Goal: Task Accomplishment & Management: Manage account settings

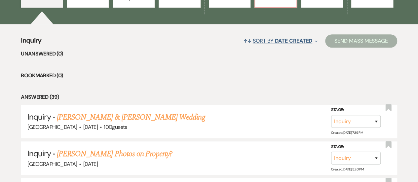
click at [269, 42] on button "↑↓ Sort By Date Created Expand" at bounding box center [280, 41] width 79 height 18
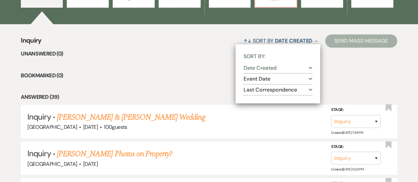
click at [280, 90] on button "Last Correspondence Expand" at bounding box center [278, 89] width 69 height 5
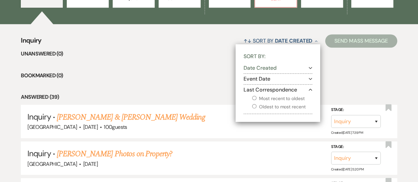
click at [287, 99] on label "Most recent to oldest" at bounding box center [282, 99] width 60 height 8
click at [257, 99] on input "Most recent to oldest" at bounding box center [254, 98] width 4 height 4
radio input "true"
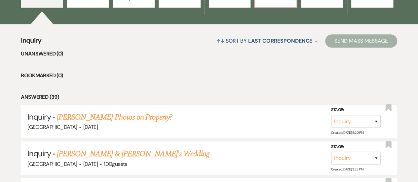
scroll to position [165, 0]
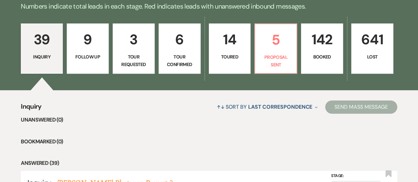
click at [149, 48] on p "3" at bounding box center [133, 39] width 33 height 22
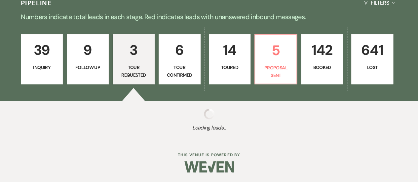
select select "2"
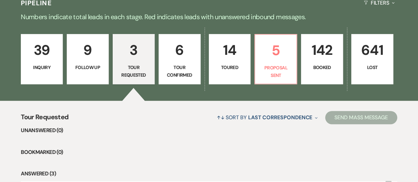
scroll to position [165, 0]
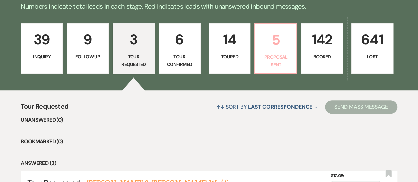
click at [284, 51] on link "5 Proposal Sent" at bounding box center [276, 48] width 43 height 50
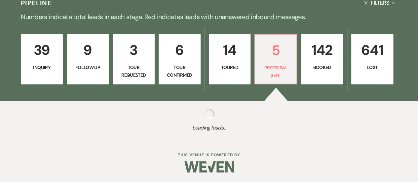
select select "6"
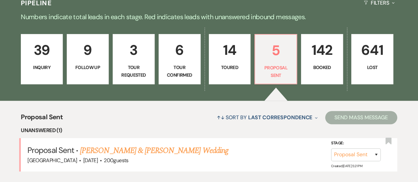
scroll to position [165, 0]
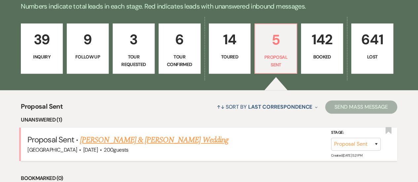
click at [114, 140] on link "[PERSON_NAME] & [PERSON_NAME] Wedding" at bounding box center [154, 140] width 148 height 12
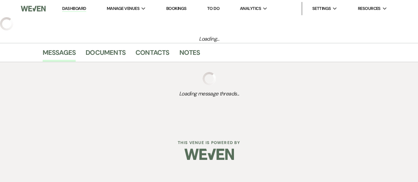
select select "6"
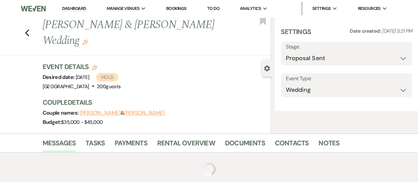
select select "5"
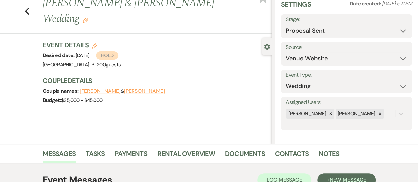
scroll to position [99, 0]
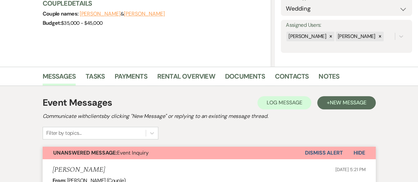
click at [330, 153] on button "Dismiss Alert" at bounding box center [324, 153] width 38 height 13
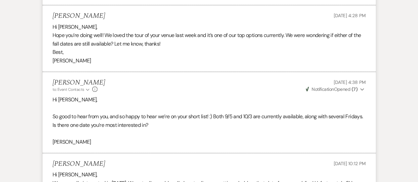
scroll to position [0, 0]
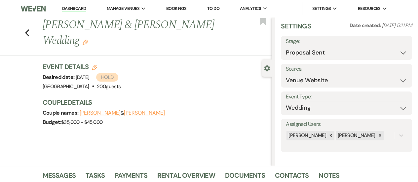
click at [69, 9] on link "Dashboard" at bounding box center [74, 9] width 24 height 6
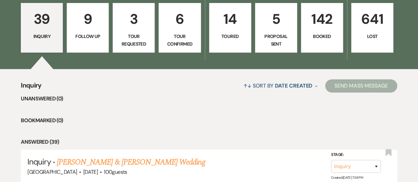
scroll to position [198, 0]
